Goal: Task Accomplishment & Management: Manage account settings

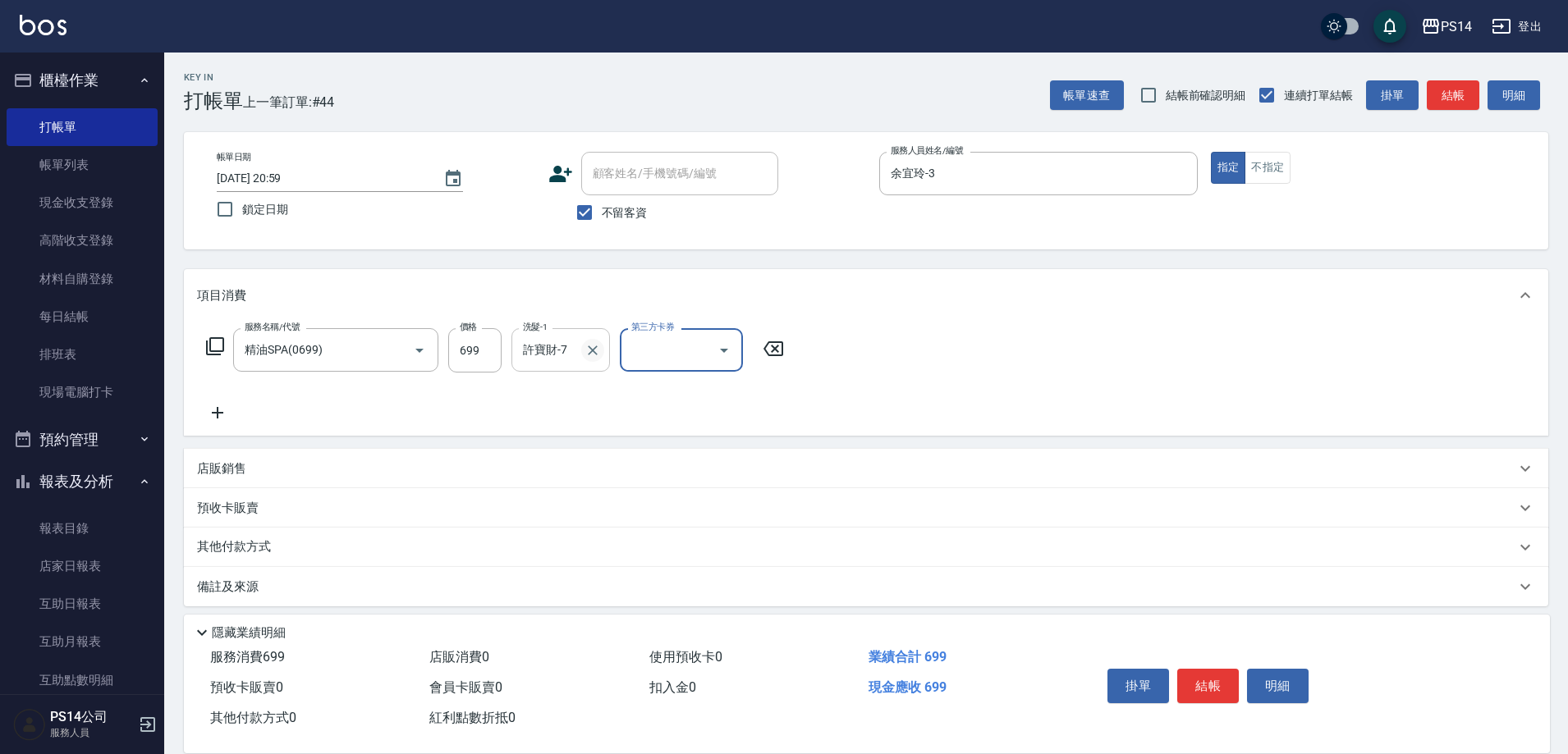
scroll to position [9, 0]
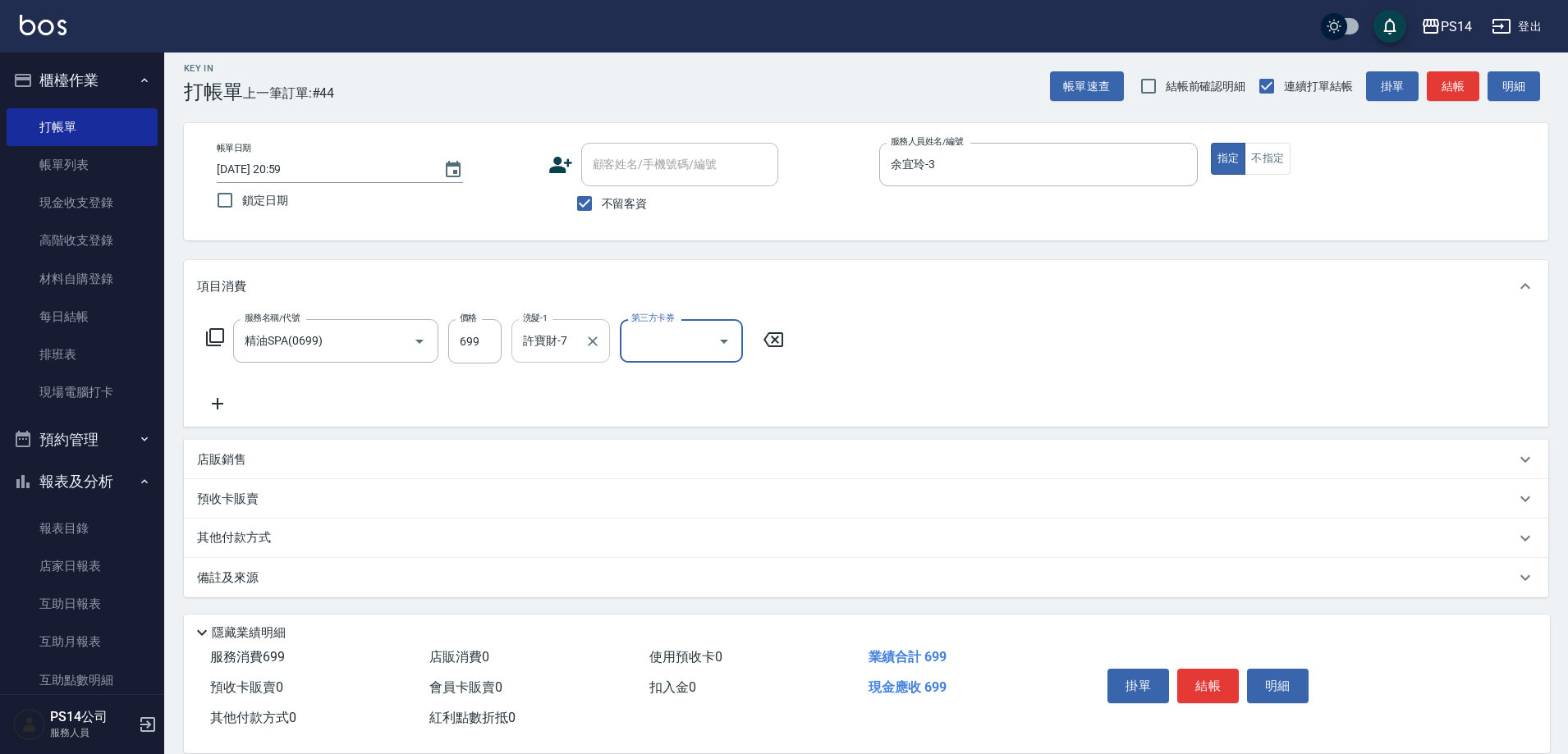
click at [590, 338] on icon "Clear" at bounding box center [593, 342] width 17 height 17
type input "李祥君 -37"
type input "儲值卡"
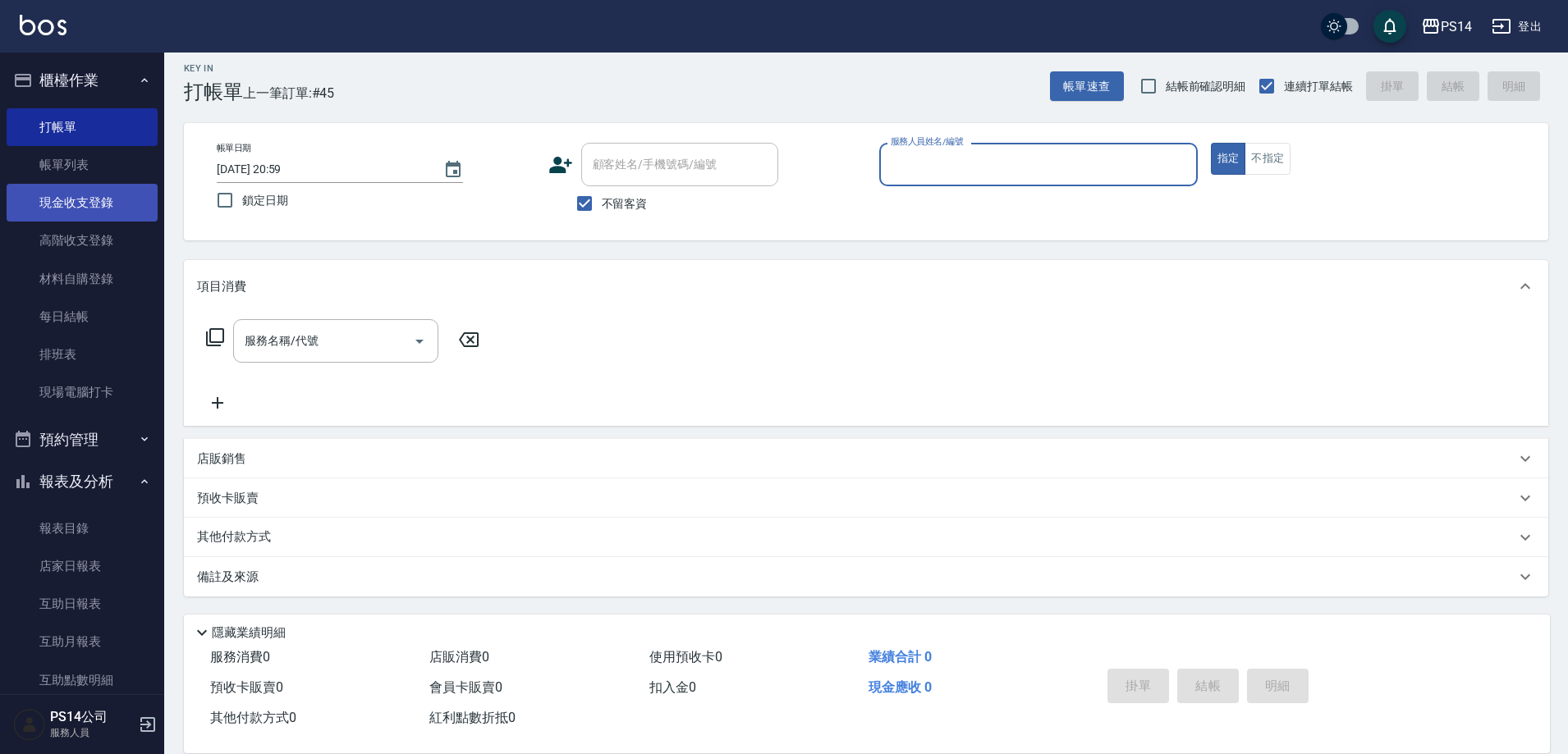
click at [99, 207] on link "現金收支登錄" at bounding box center [81, 202] width 151 height 38
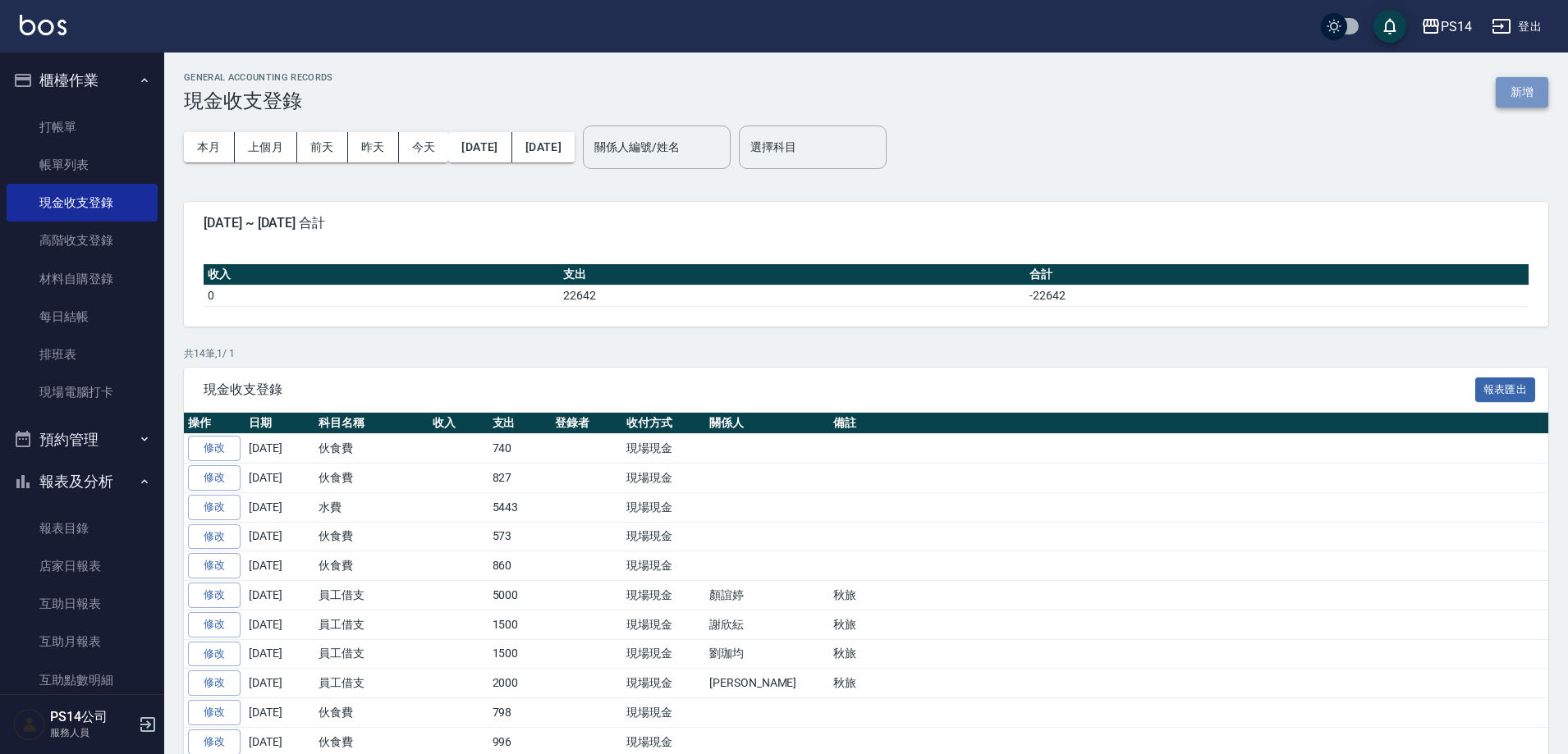
click at [1527, 90] on button "新增" at bounding box center [1522, 91] width 53 height 30
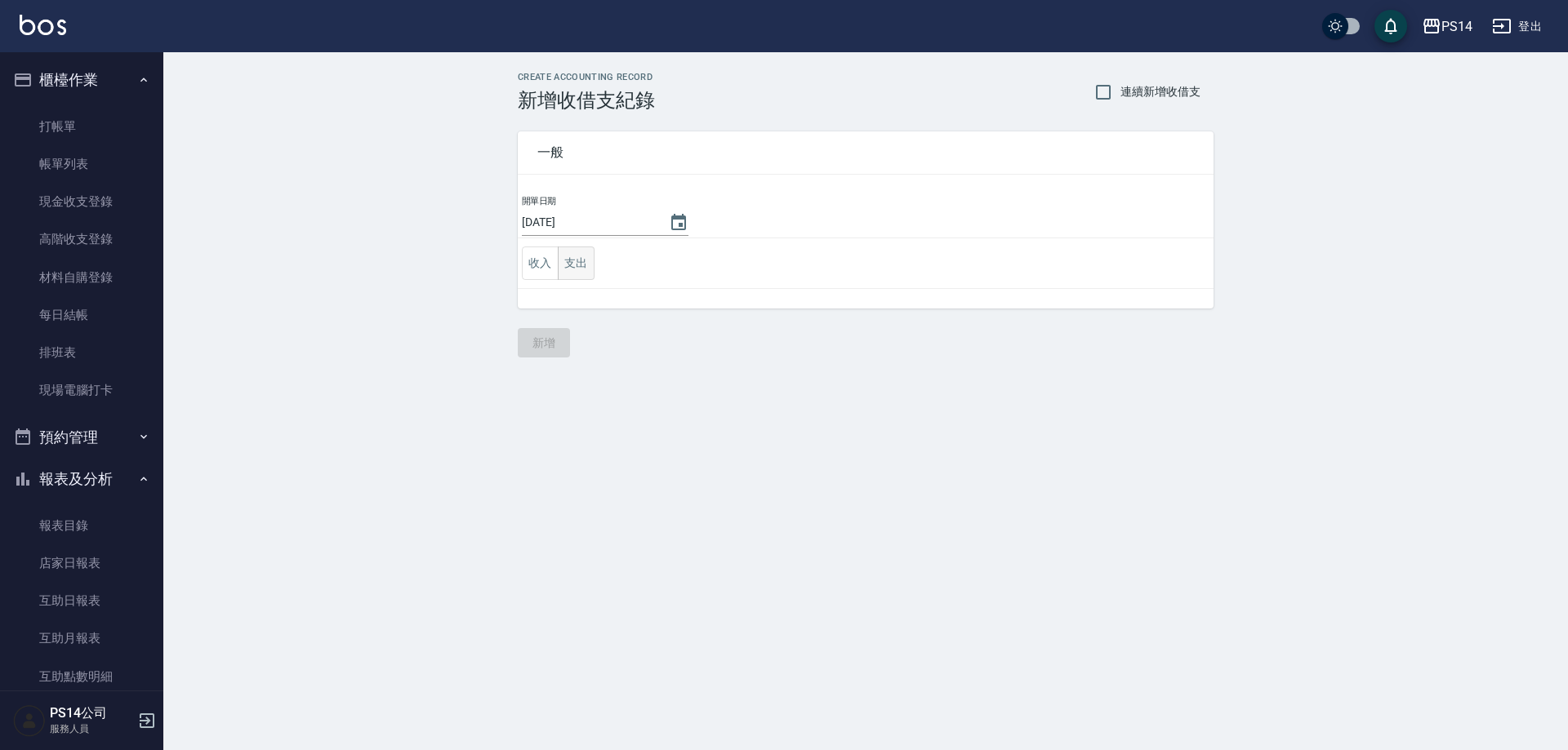
click at [587, 259] on button "支出" at bounding box center [576, 263] width 37 height 33
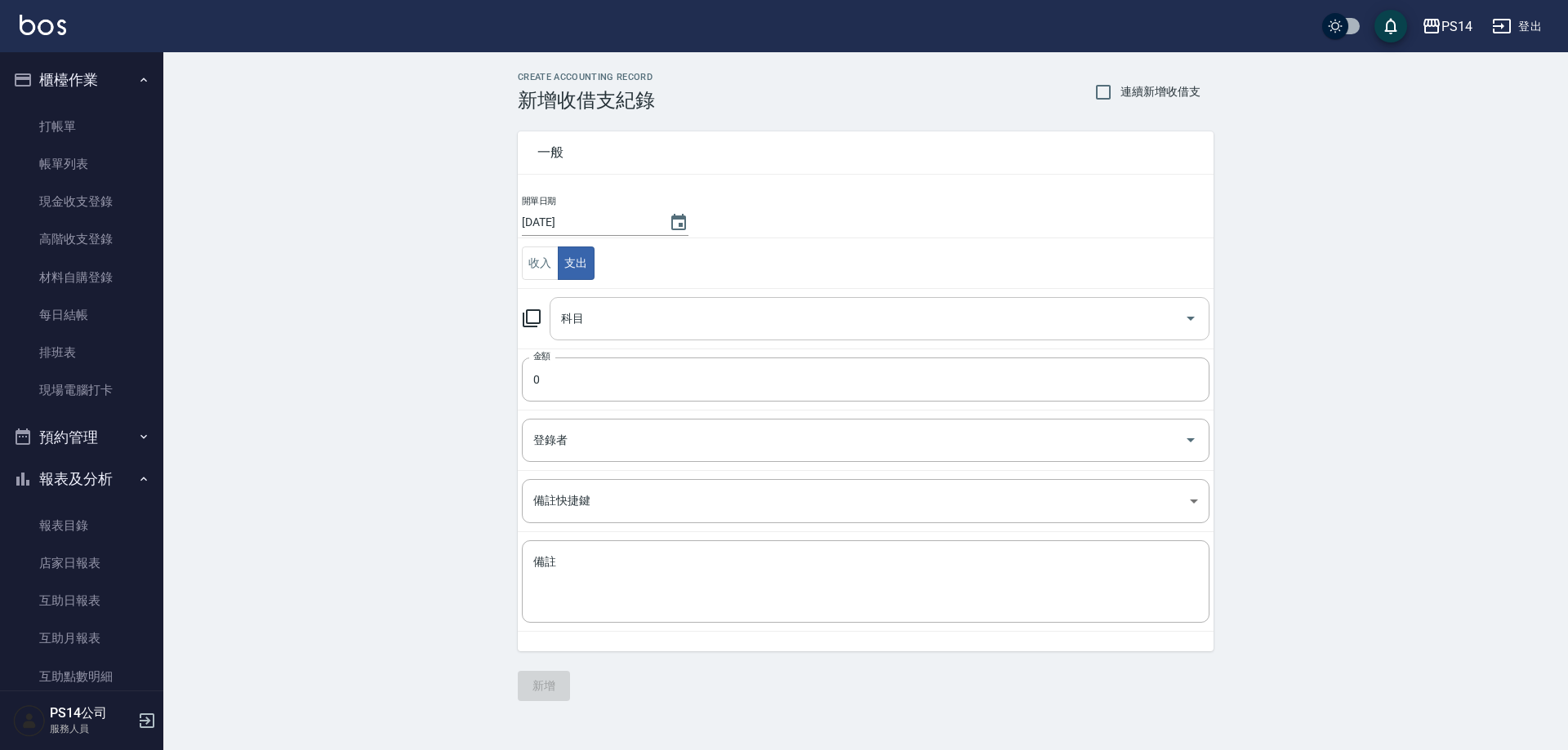
click at [616, 326] on input "科目" at bounding box center [867, 318] width 621 height 28
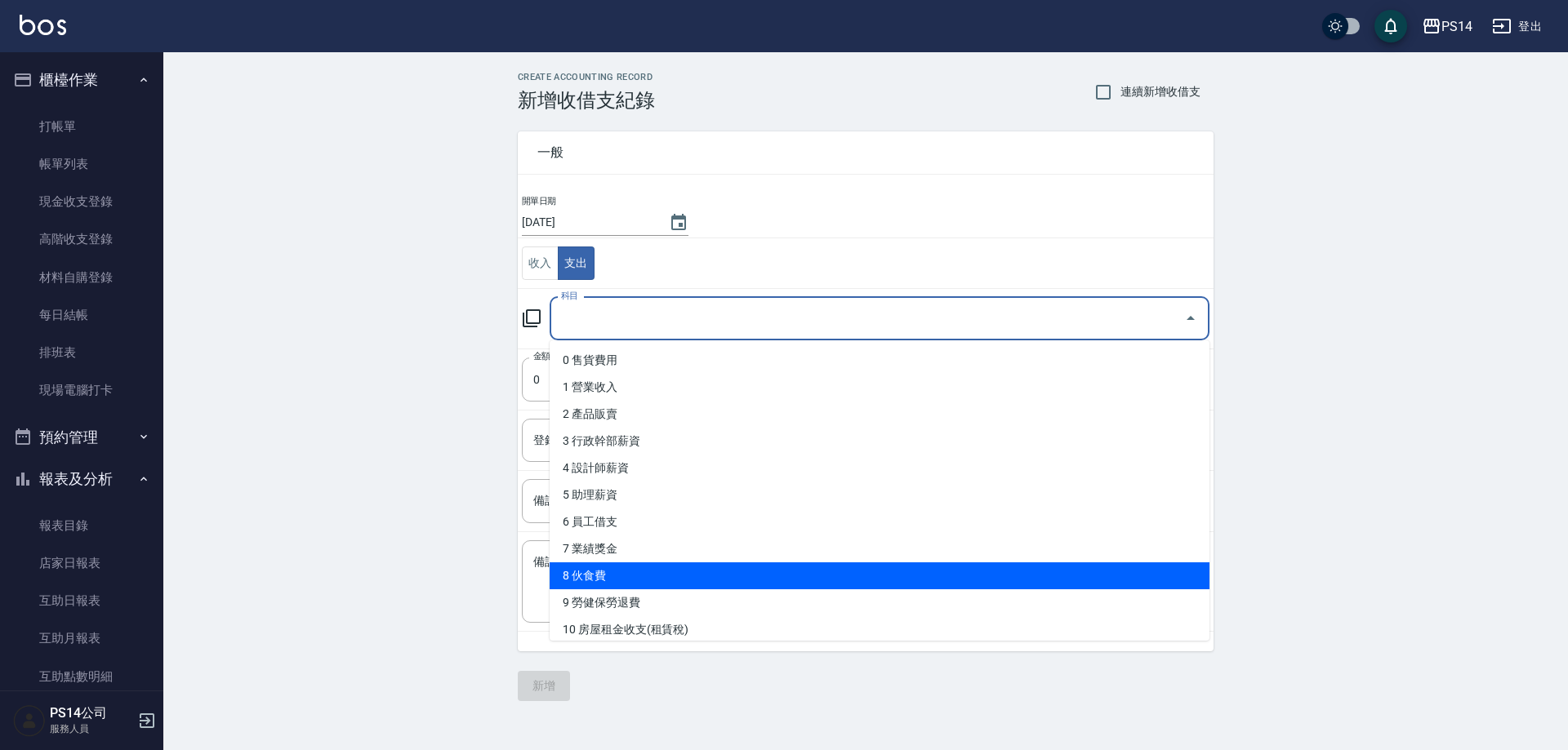
click at [643, 581] on li "8 伙食費" at bounding box center [879, 575] width 659 height 27
type input "8 伙食費"
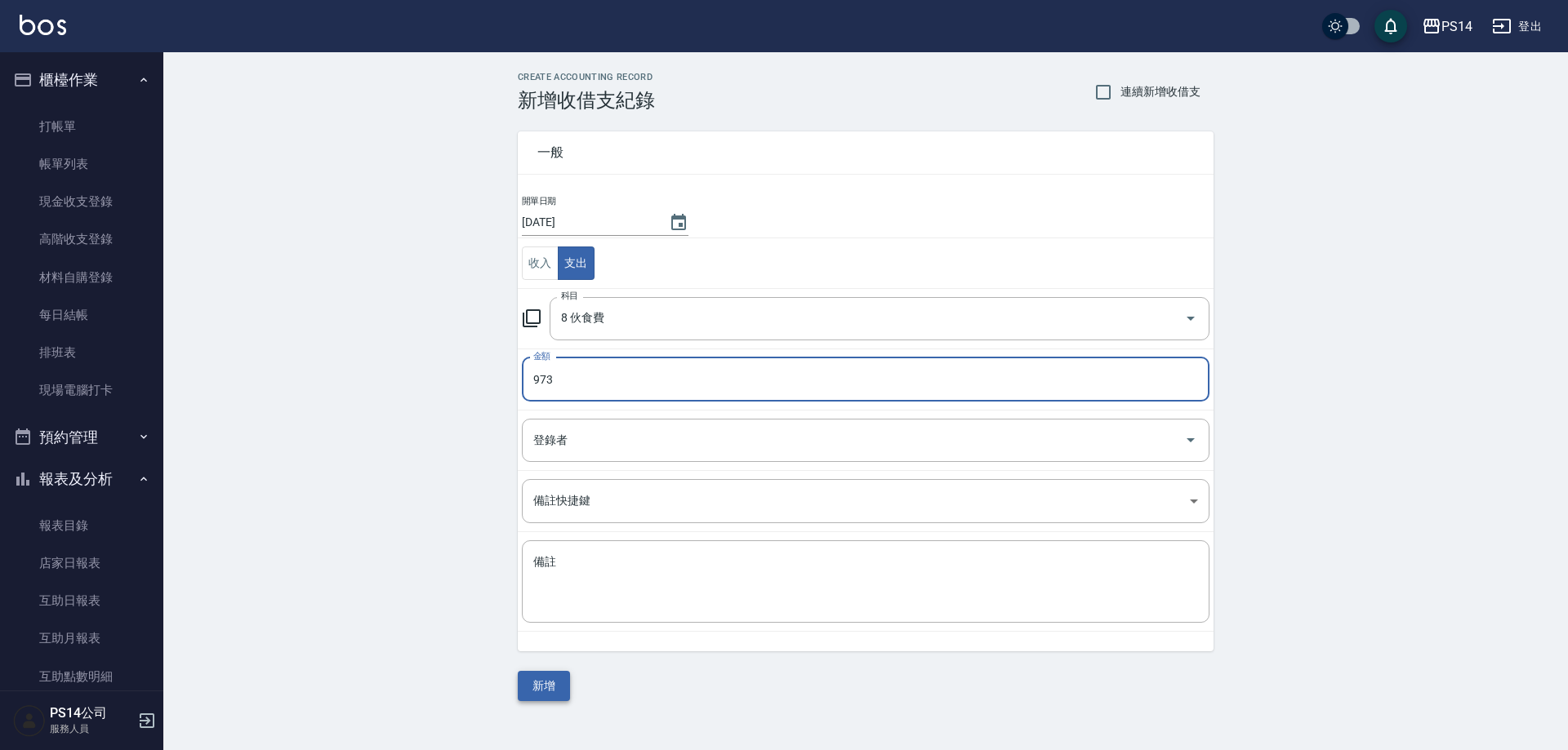
type input "973"
click at [549, 683] on button "新增" at bounding box center [544, 686] width 52 height 30
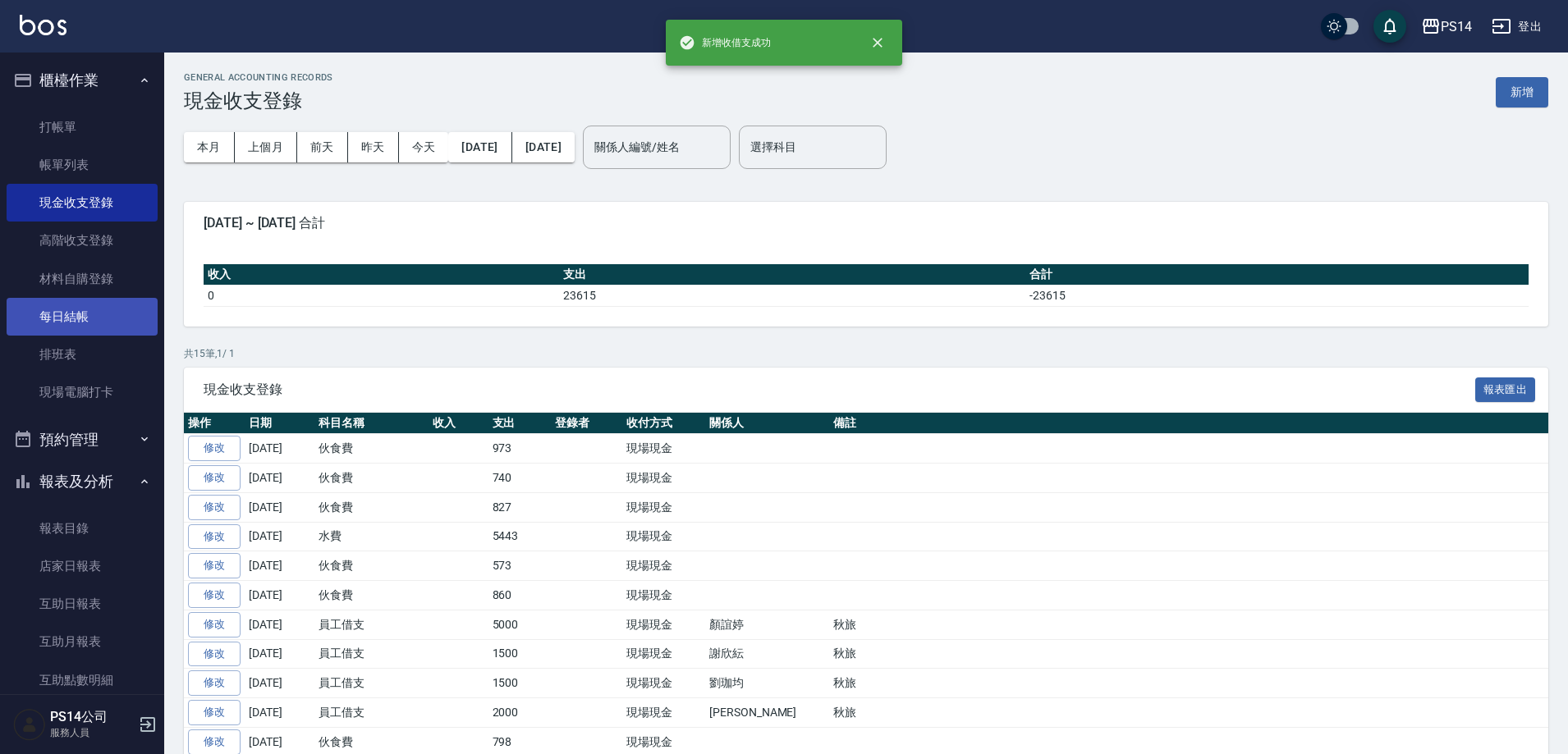
click at [51, 306] on link "每日結帳" at bounding box center [81, 316] width 151 height 38
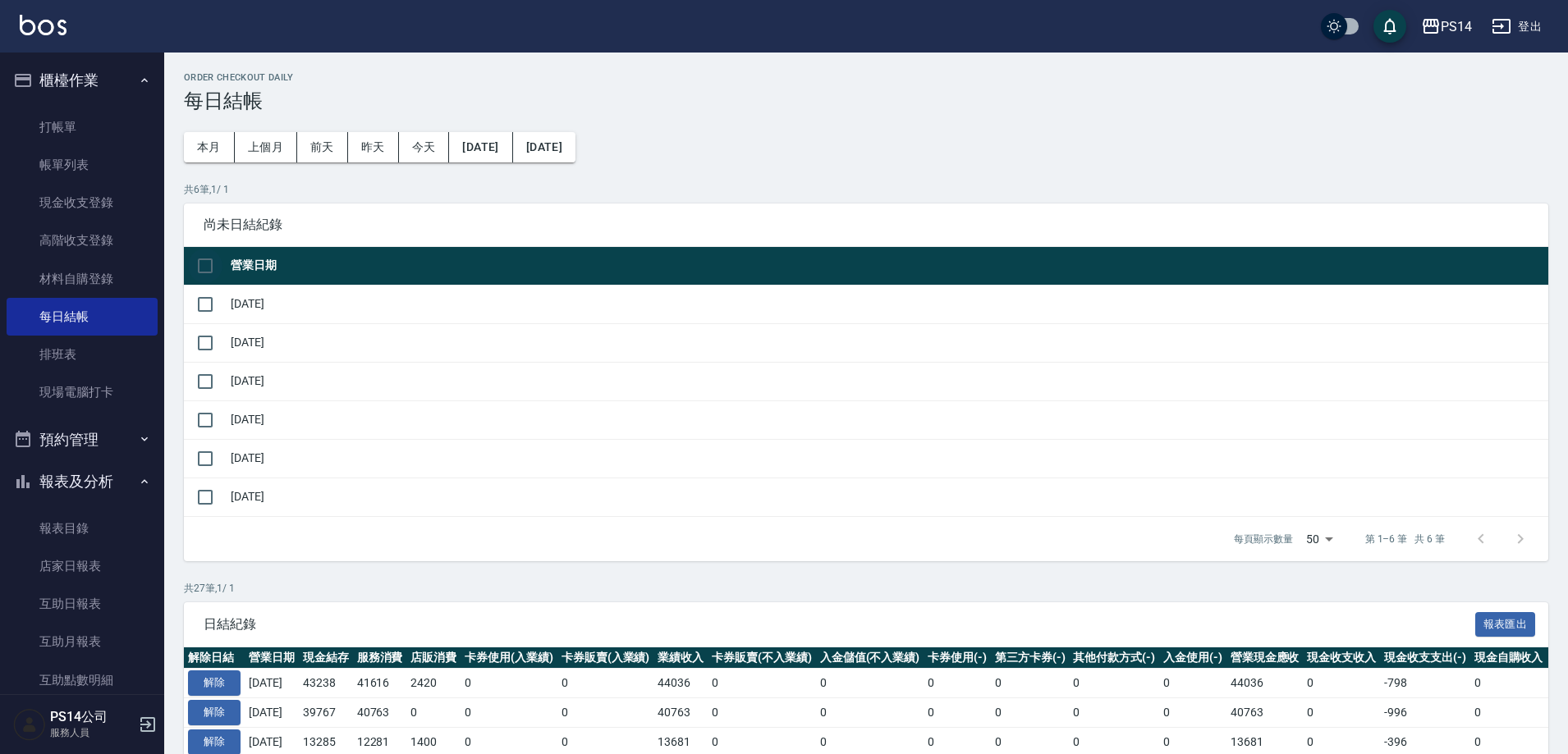
click at [203, 263] on input "checkbox" at bounding box center [204, 265] width 34 height 34
checkbox input "true"
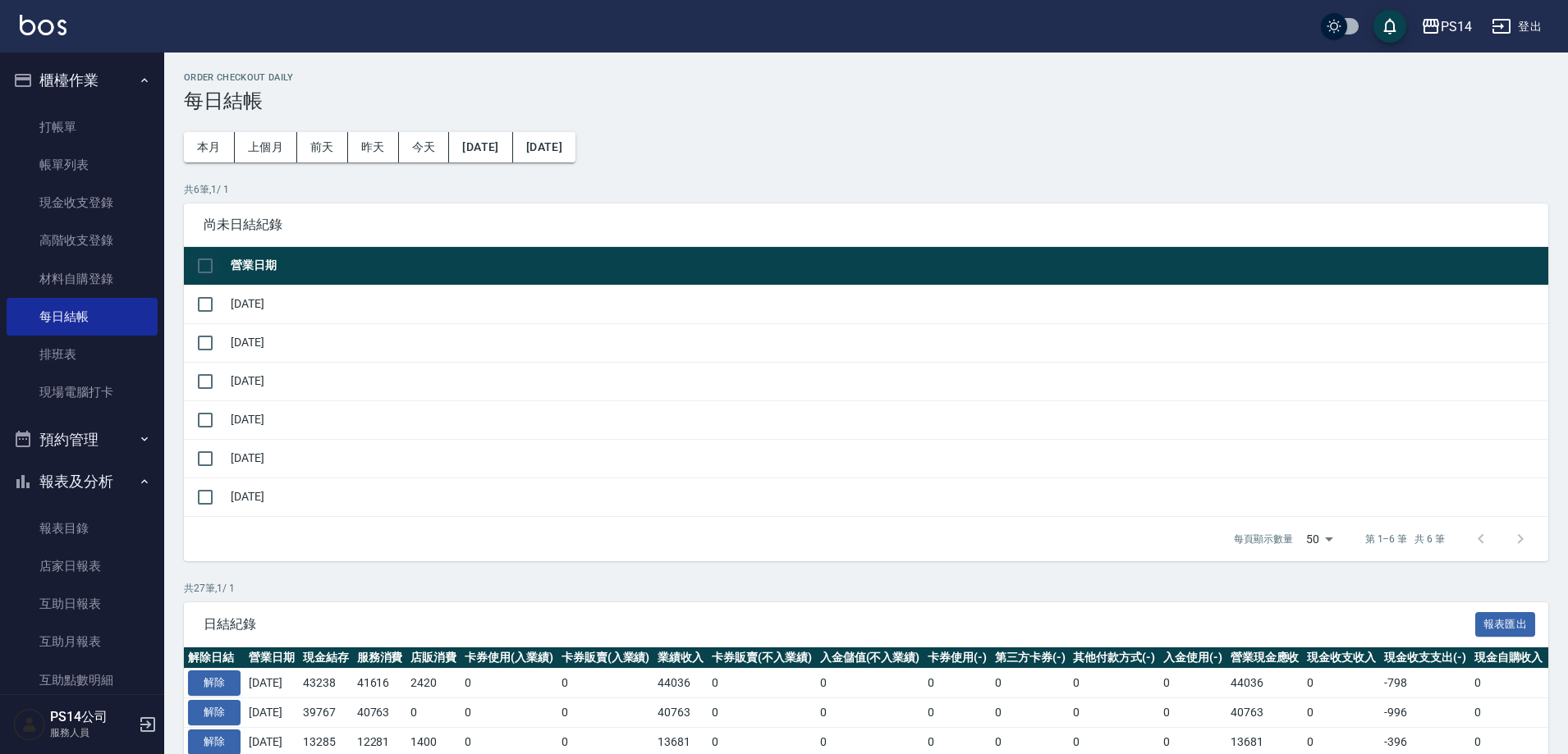
checkbox input "true"
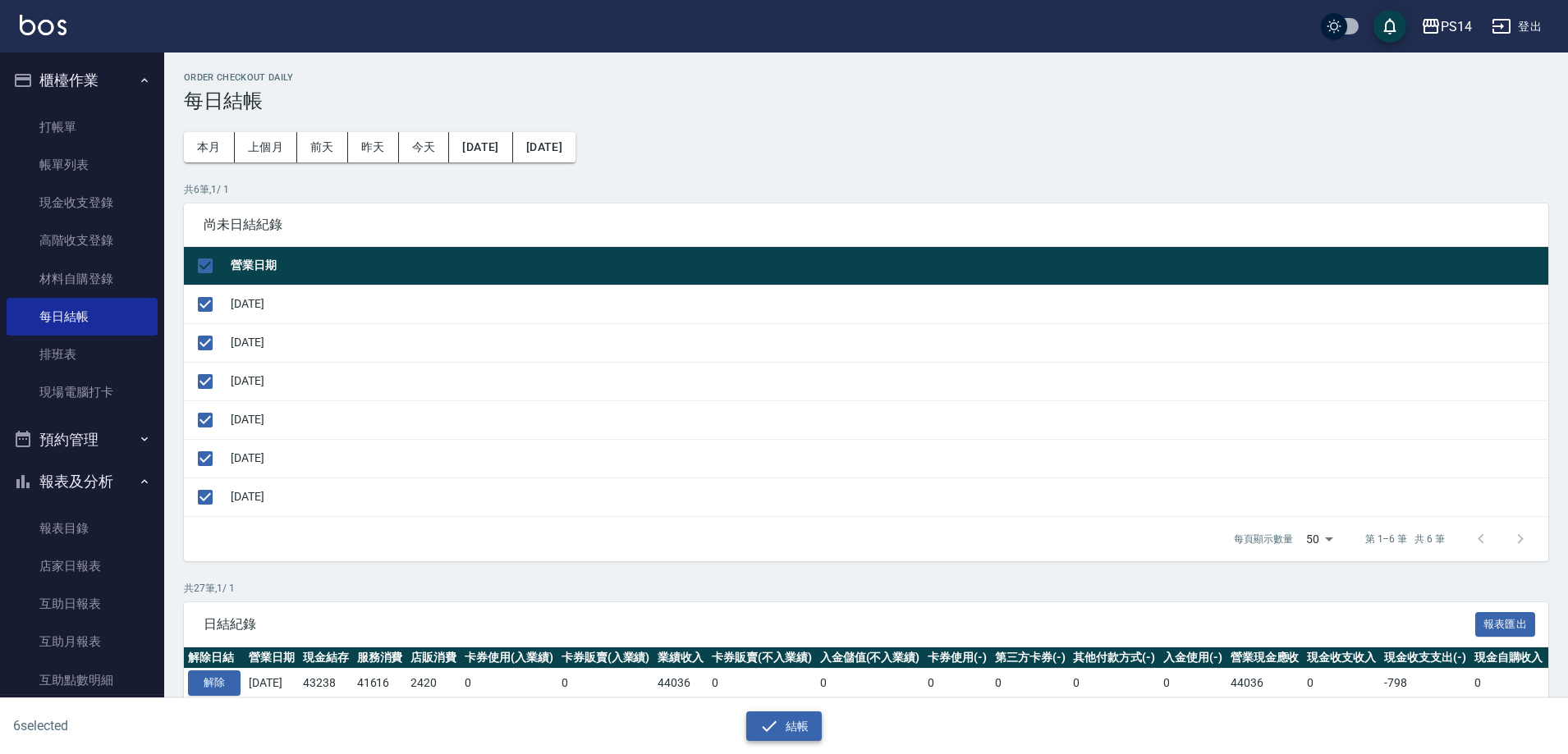
click at [768, 723] on icon "button" at bounding box center [768, 725] width 19 height 19
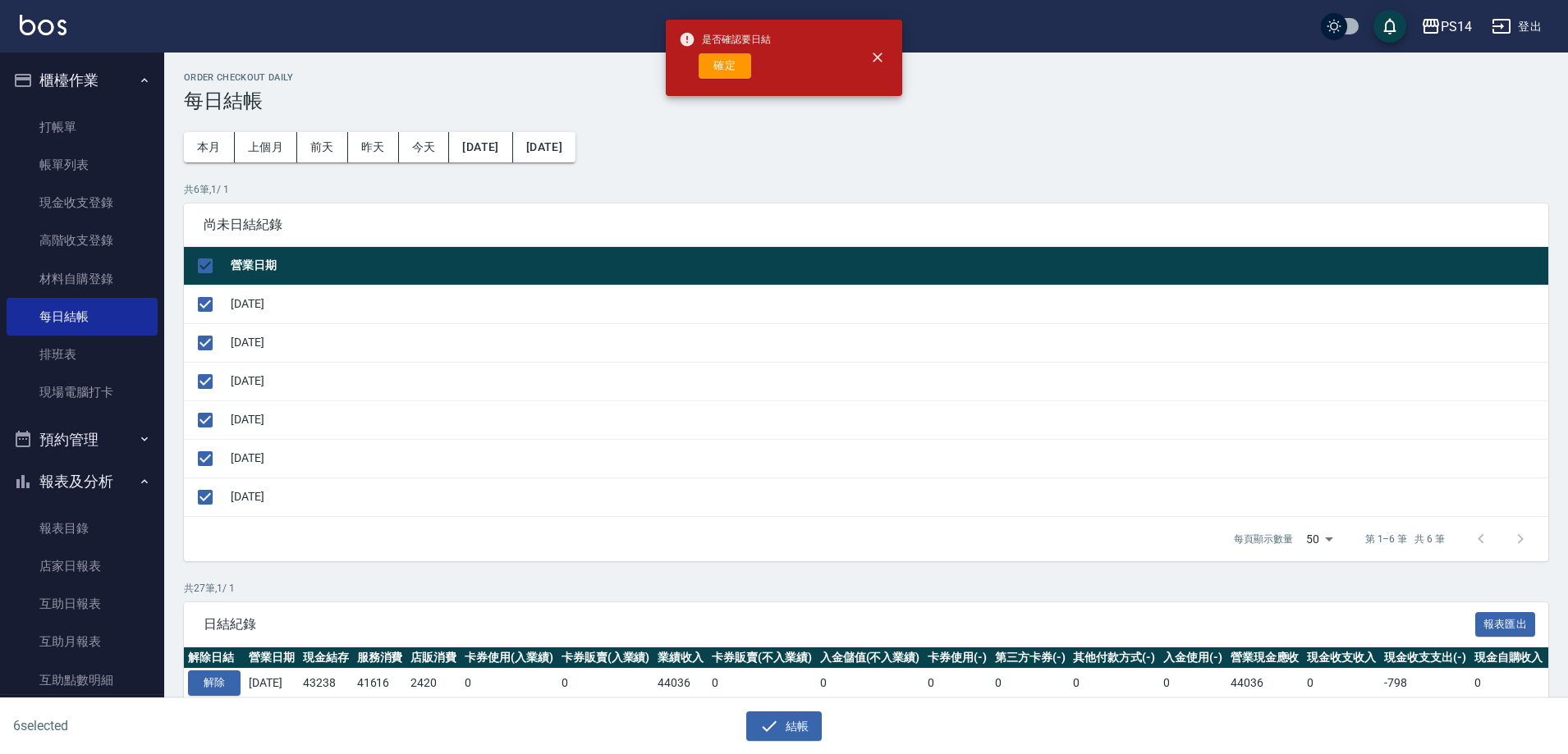
click at [721, 59] on button "確定" at bounding box center [725, 67] width 53 height 26
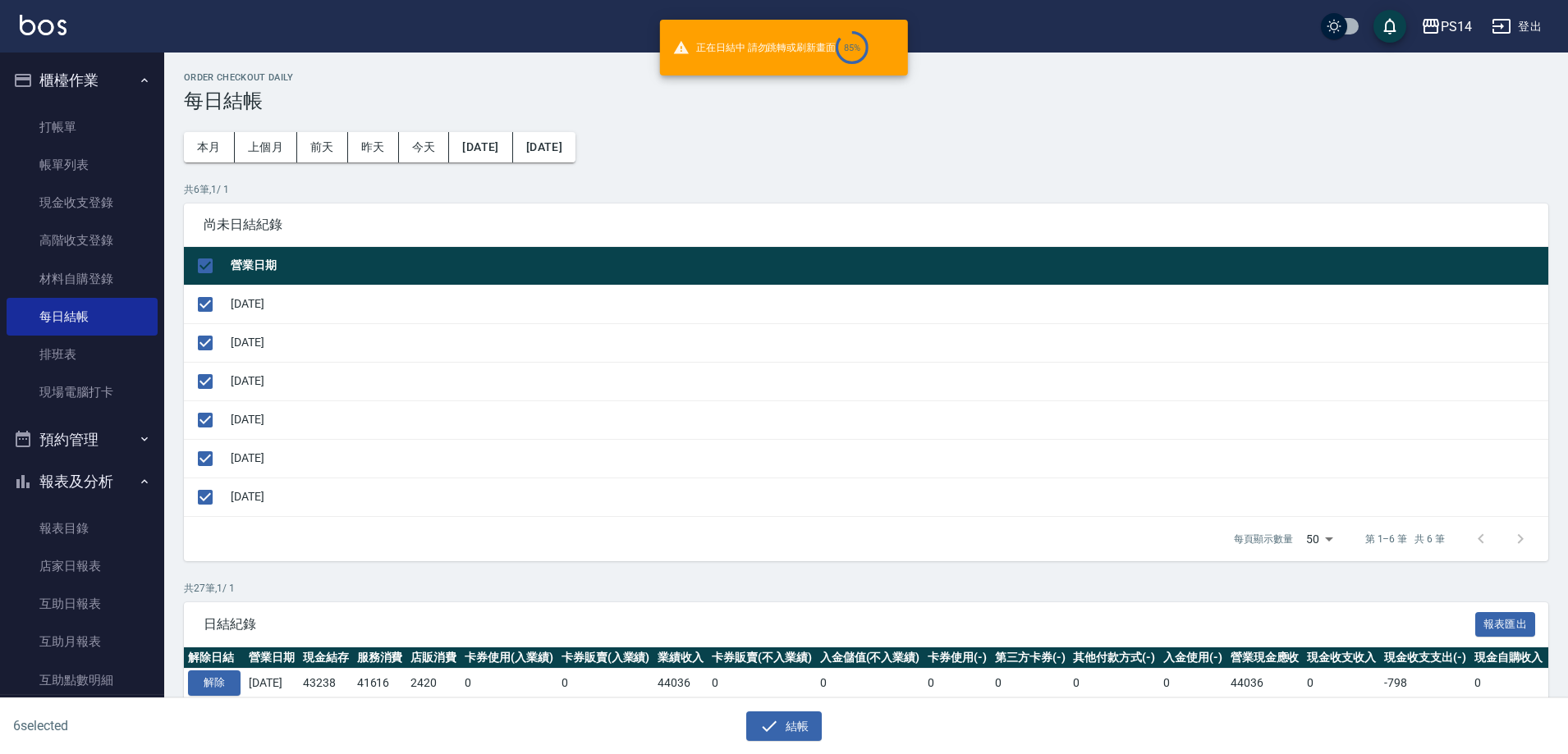
checkbox input "false"
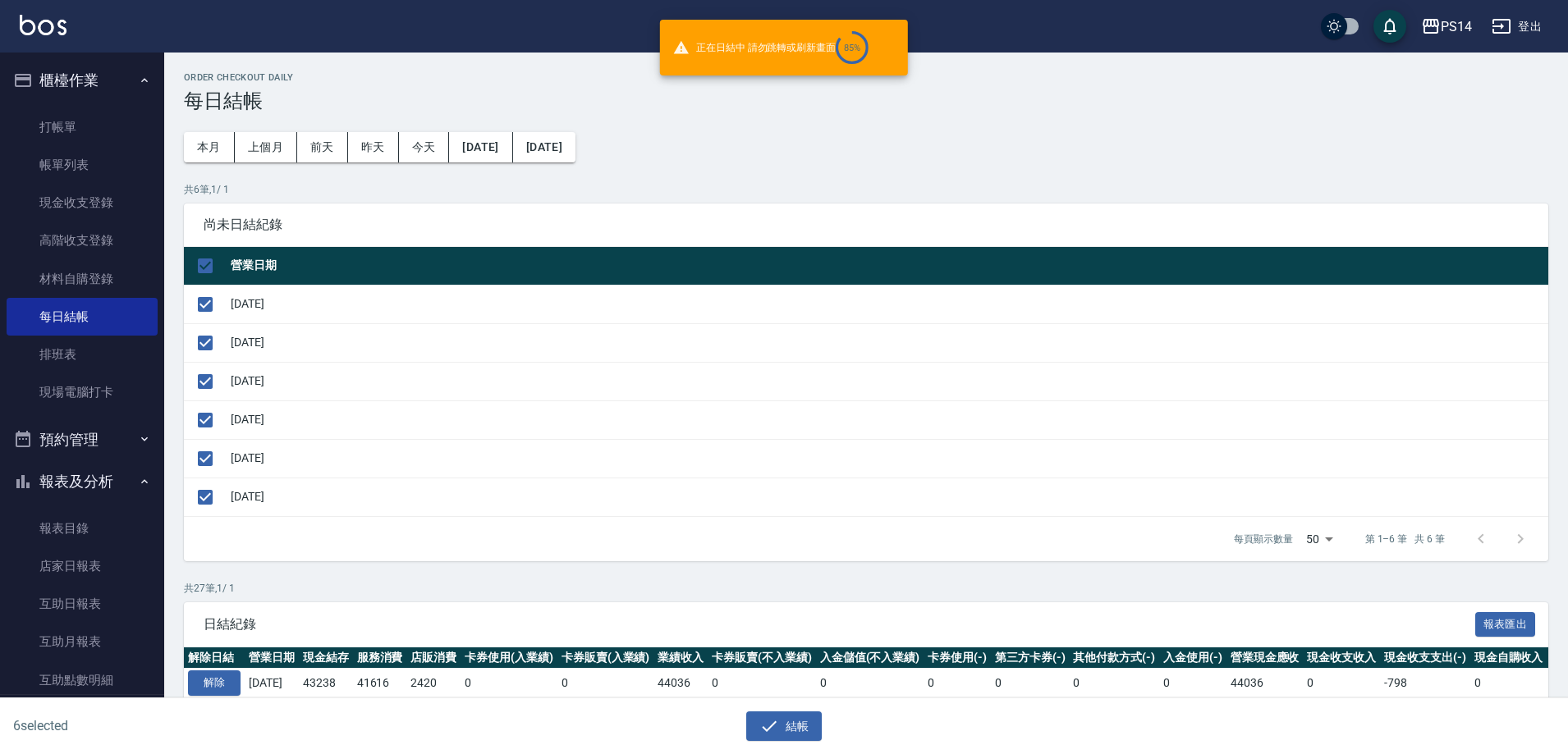
checkbox input "false"
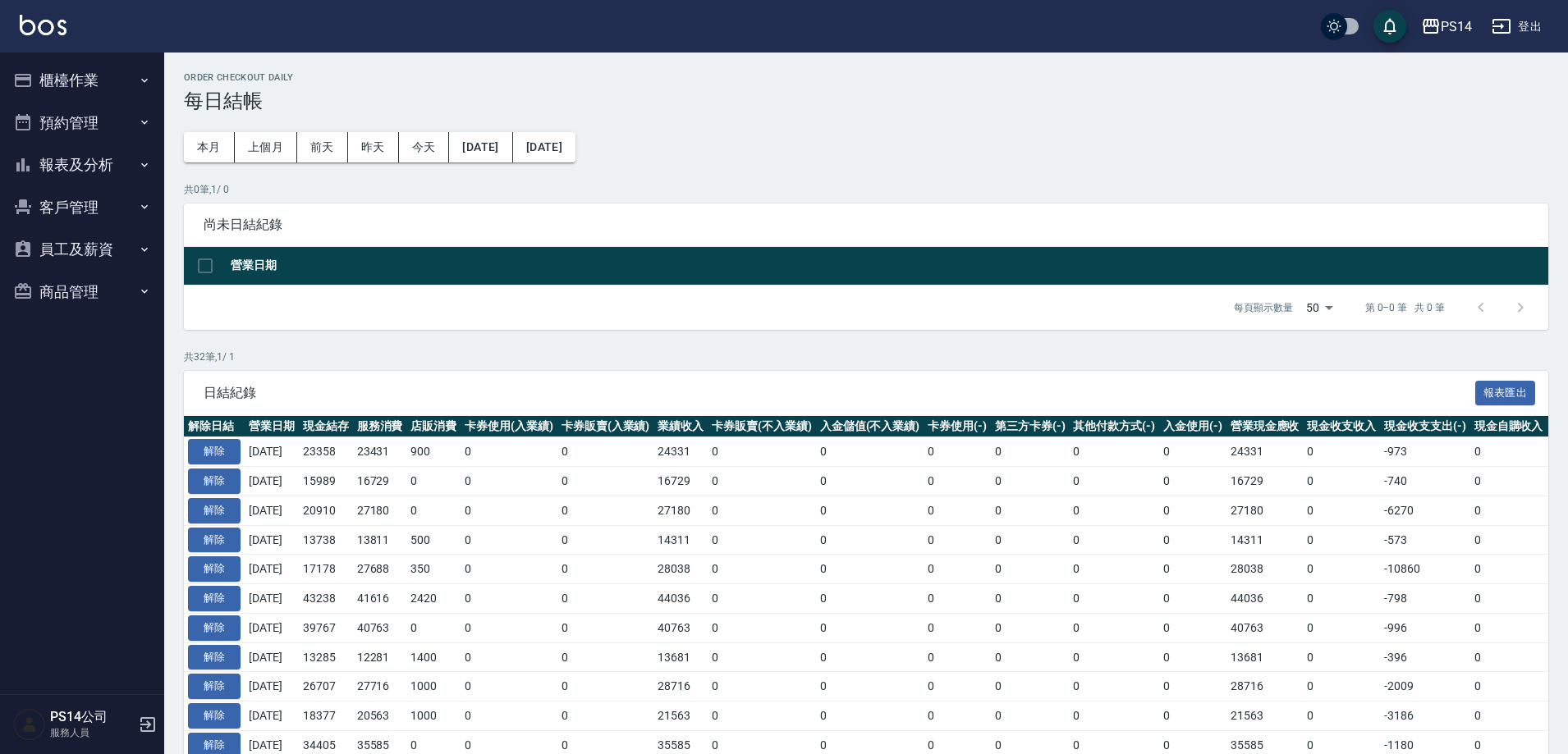
click at [62, 160] on button "報表及分析" at bounding box center [81, 164] width 151 height 43
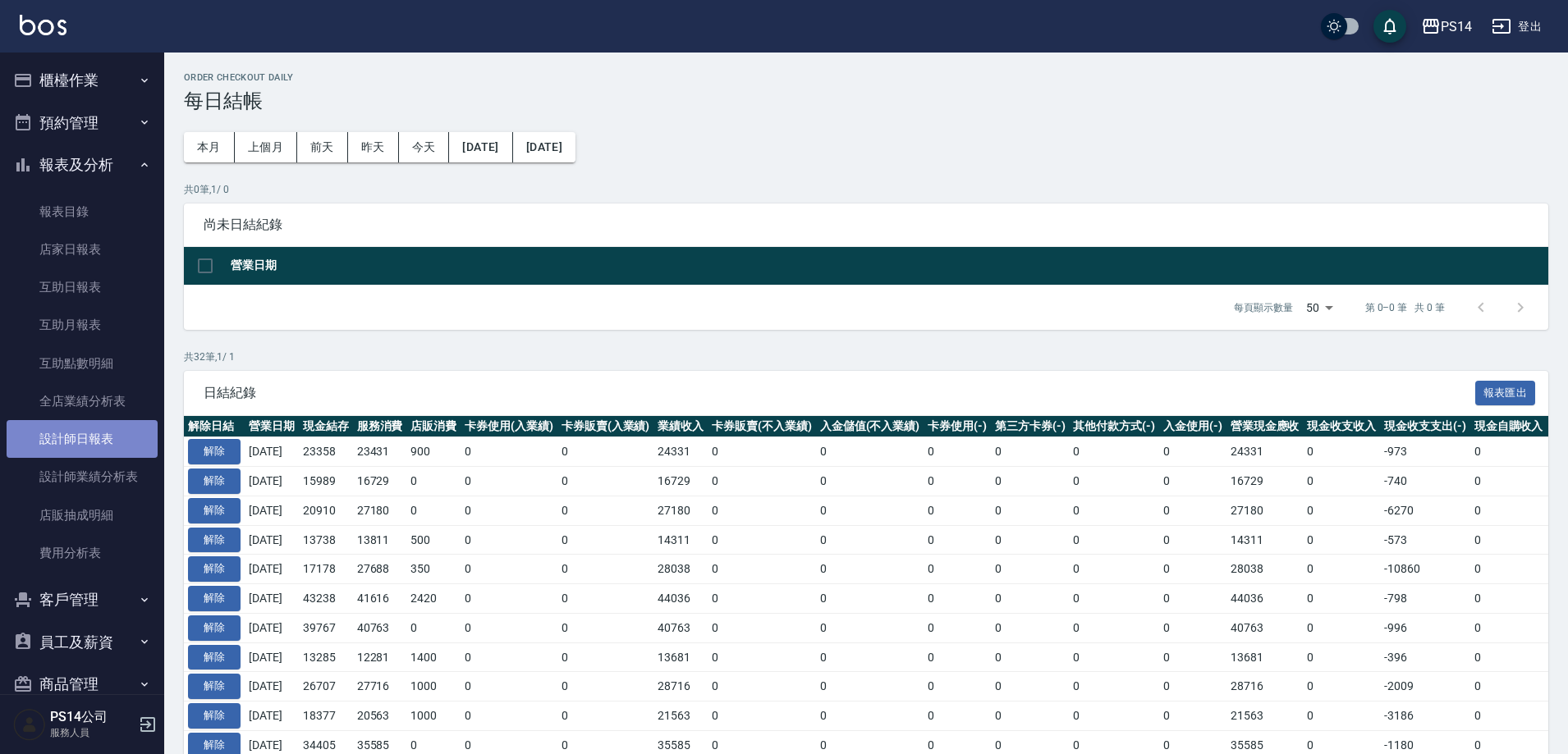
click at [104, 437] on link "設計師日報表" at bounding box center [81, 439] width 151 height 38
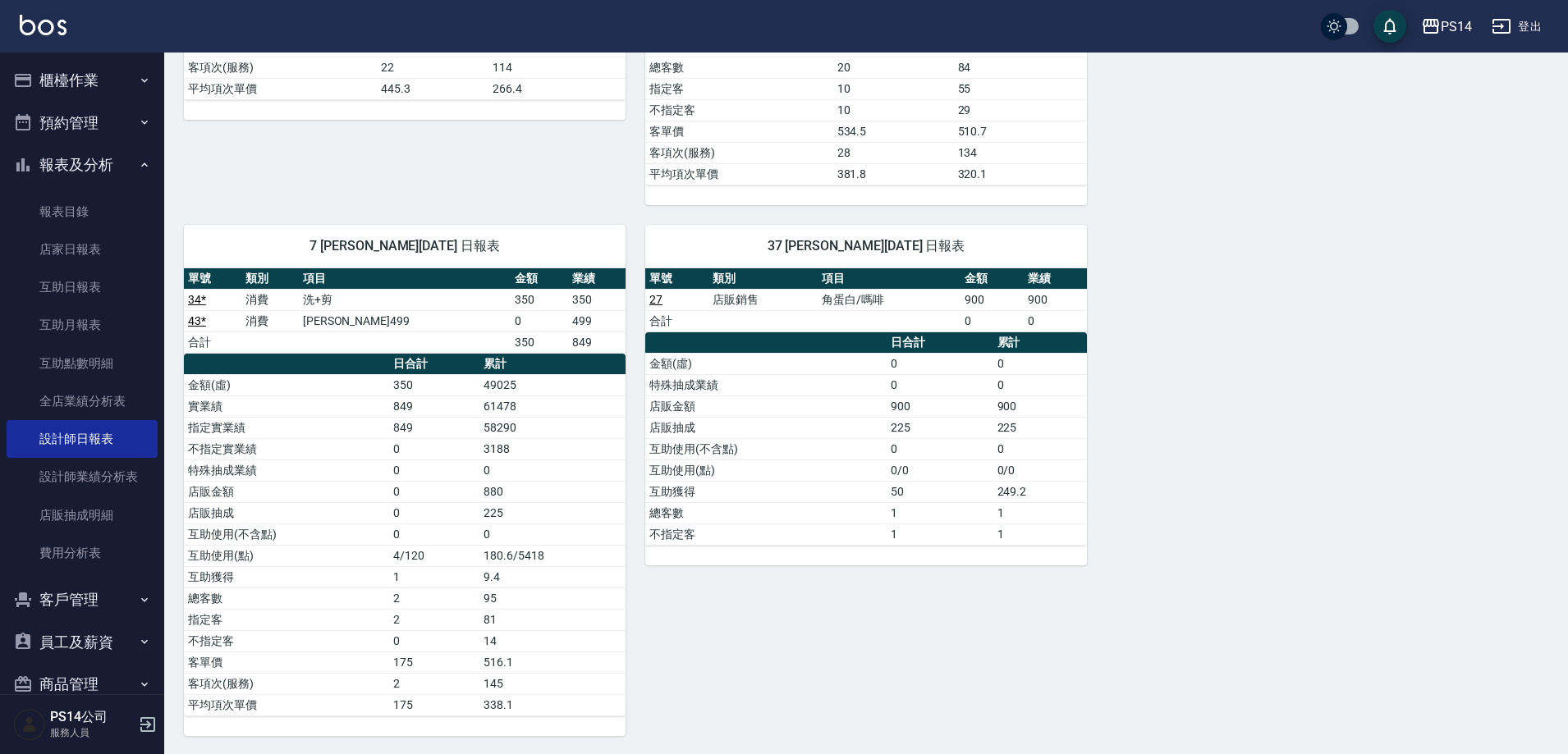
scroll to position [1044, 0]
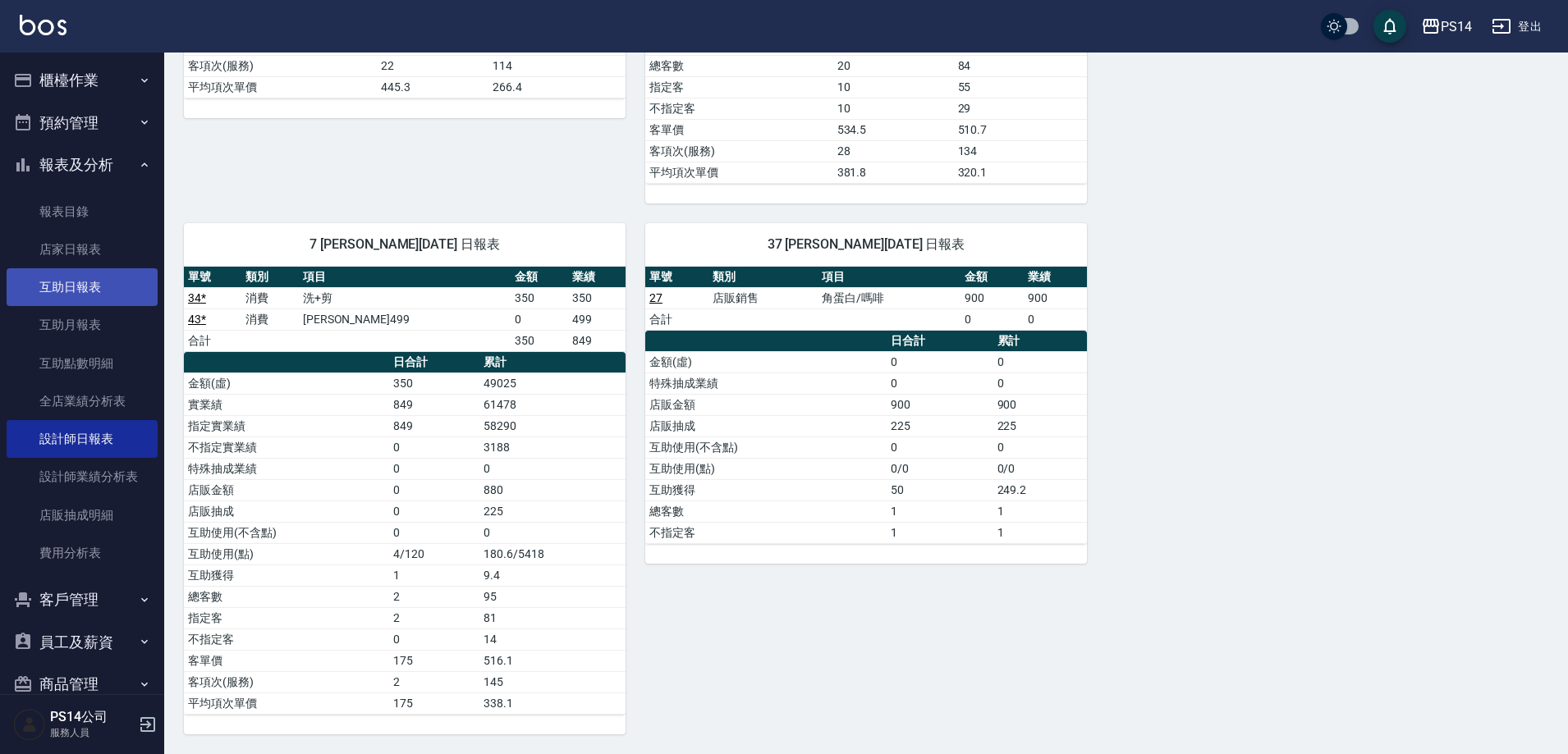
click at [55, 282] on link "互助日報表" at bounding box center [81, 286] width 151 height 38
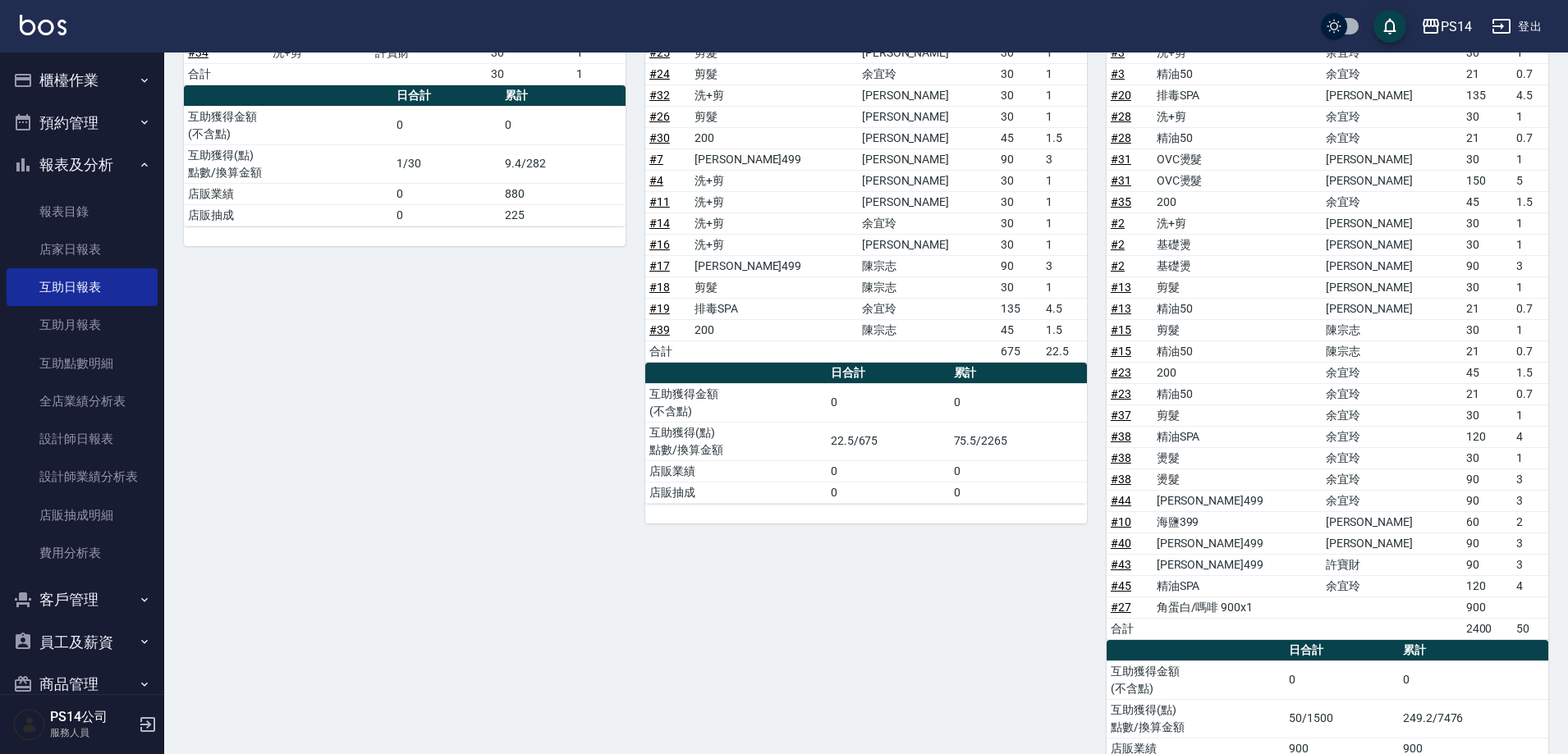
scroll to position [704, 0]
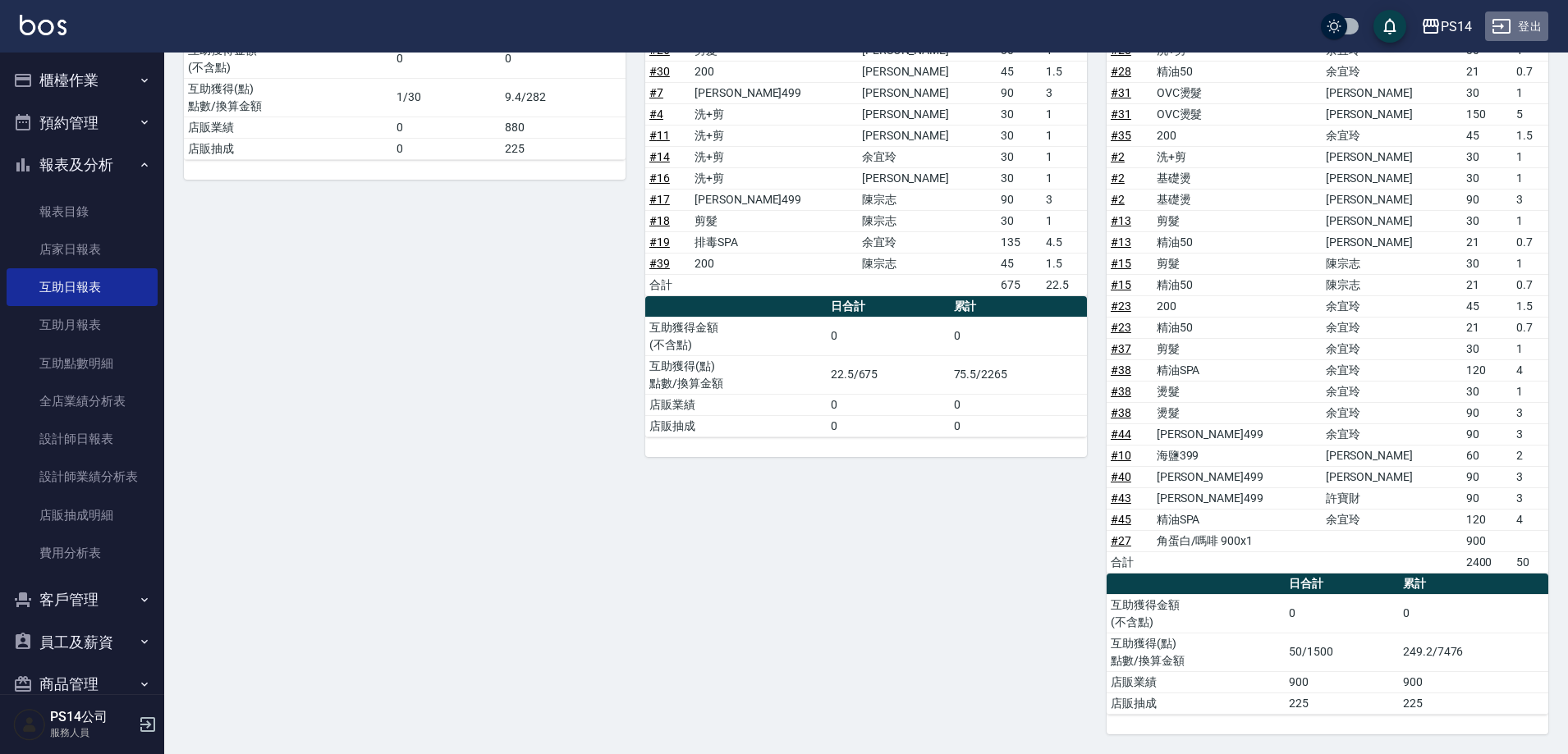
click at [1531, 23] on button "登出" at bounding box center [1516, 26] width 63 height 30
